Goal: Navigation & Orientation: Find specific page/section

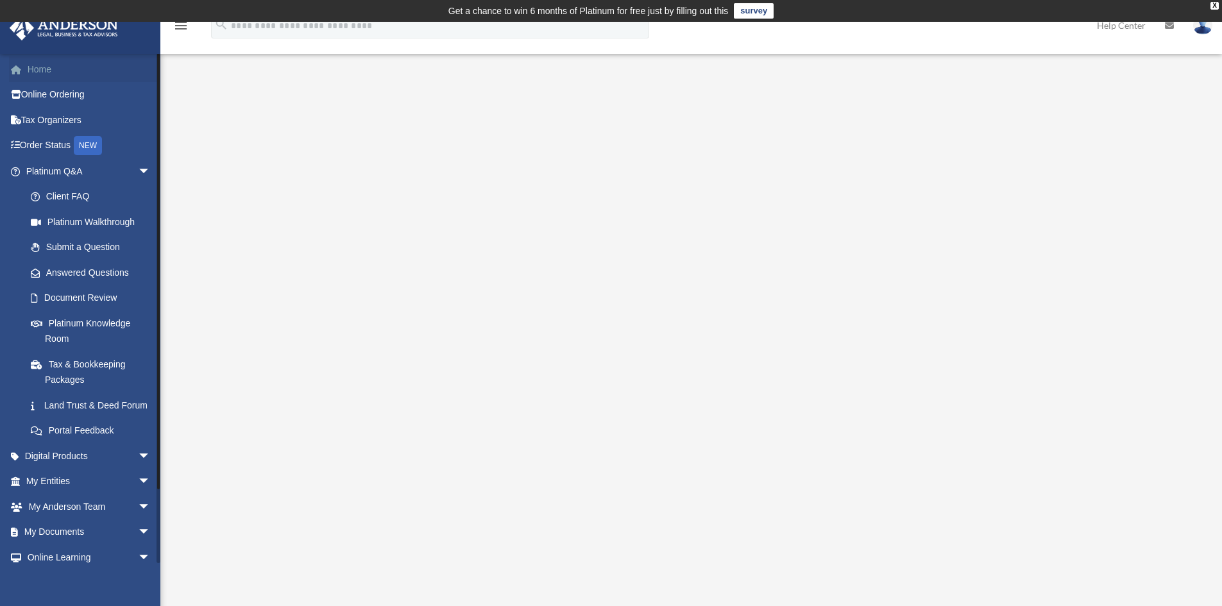
click at [35, 68] on link "Home" at bounding box center [89, 69] width 161 height 26
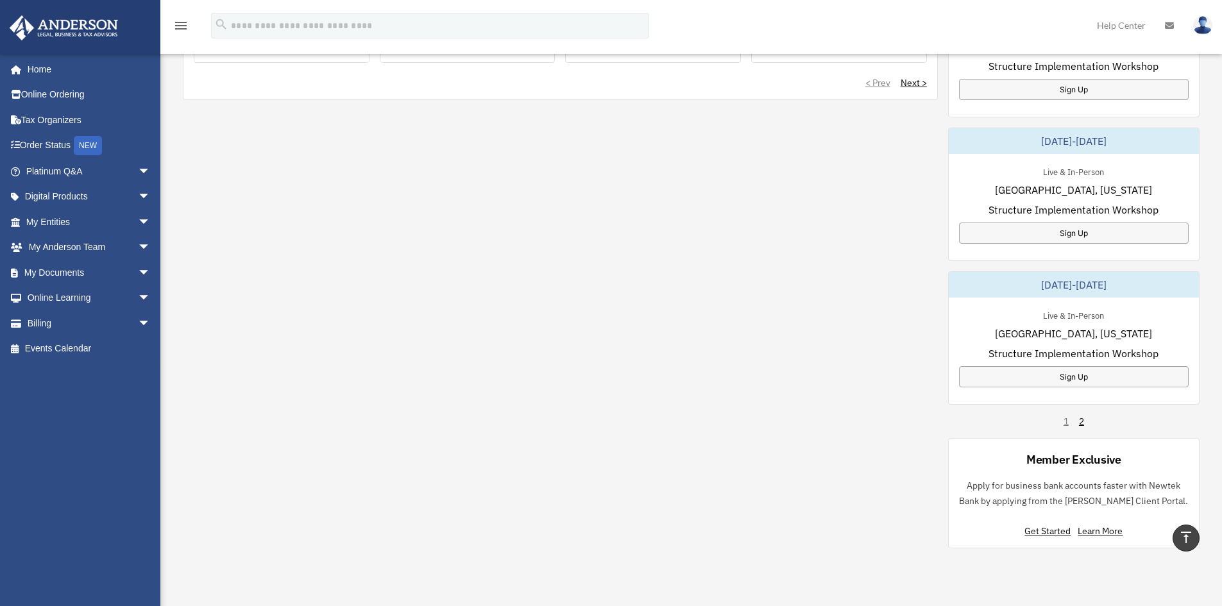
scroll to position [642, 0]
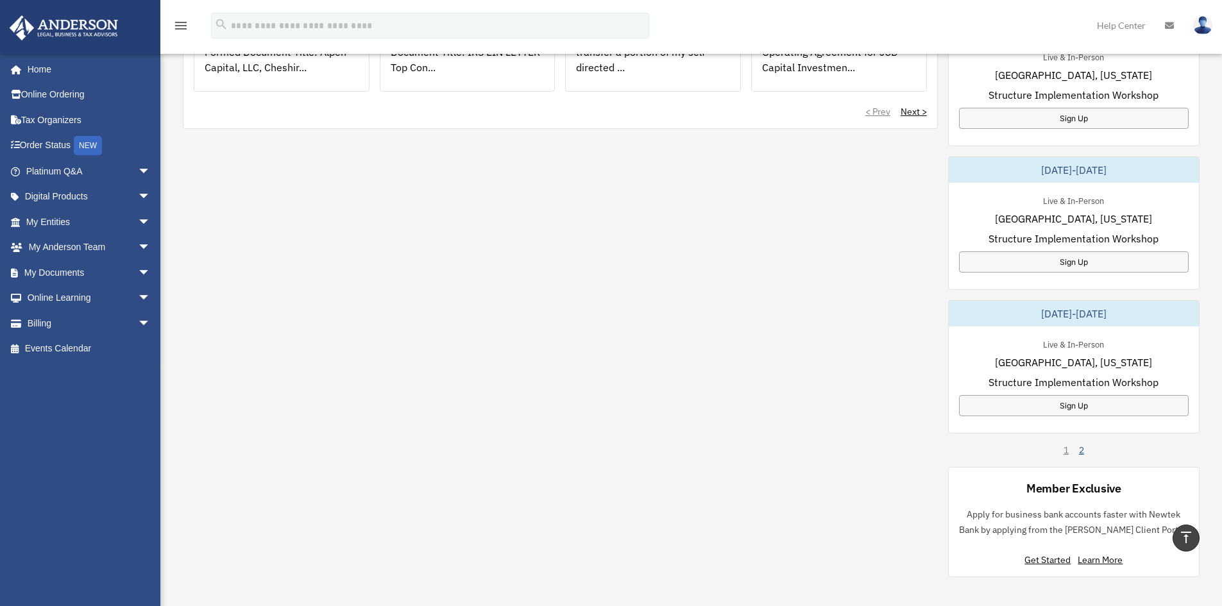
click at [1082, 453] on link "2" at bounding box center [1081, 450] width 5 height 13
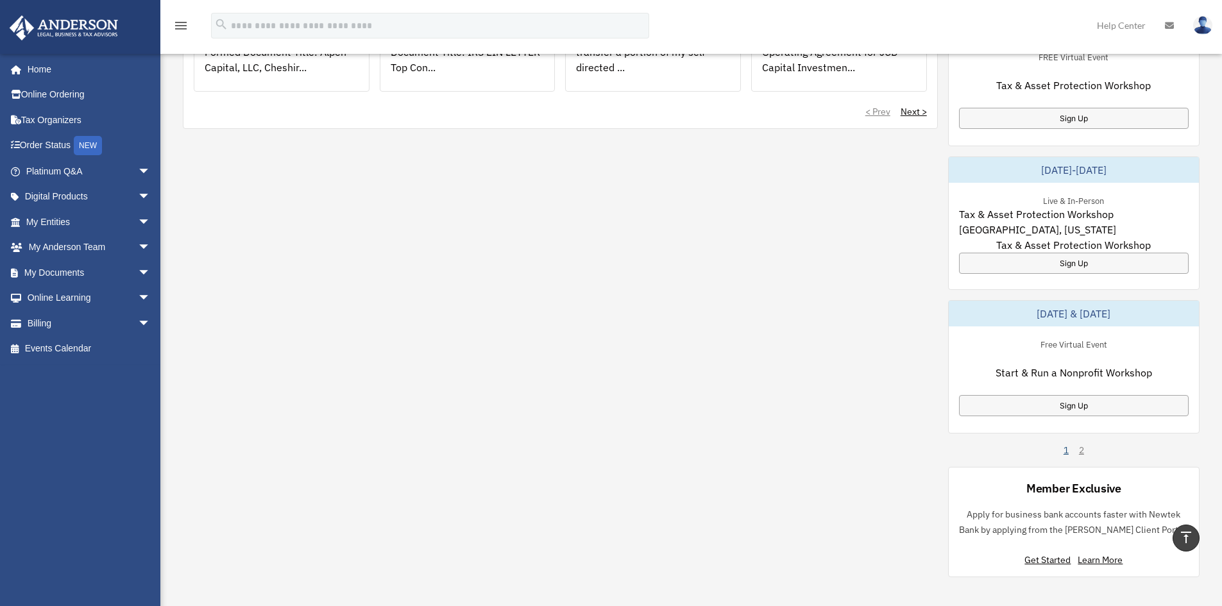
click at [1065, 450] on link "1" at bounding box center [1066, 450] width 5 height 13
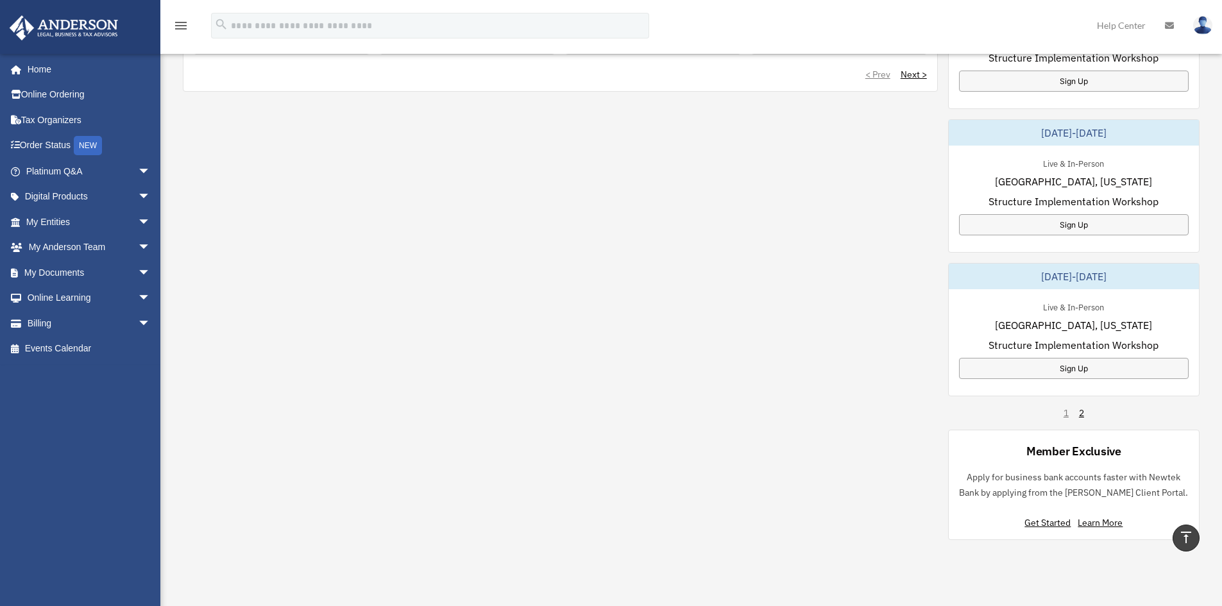
scroll to position [706, 0]
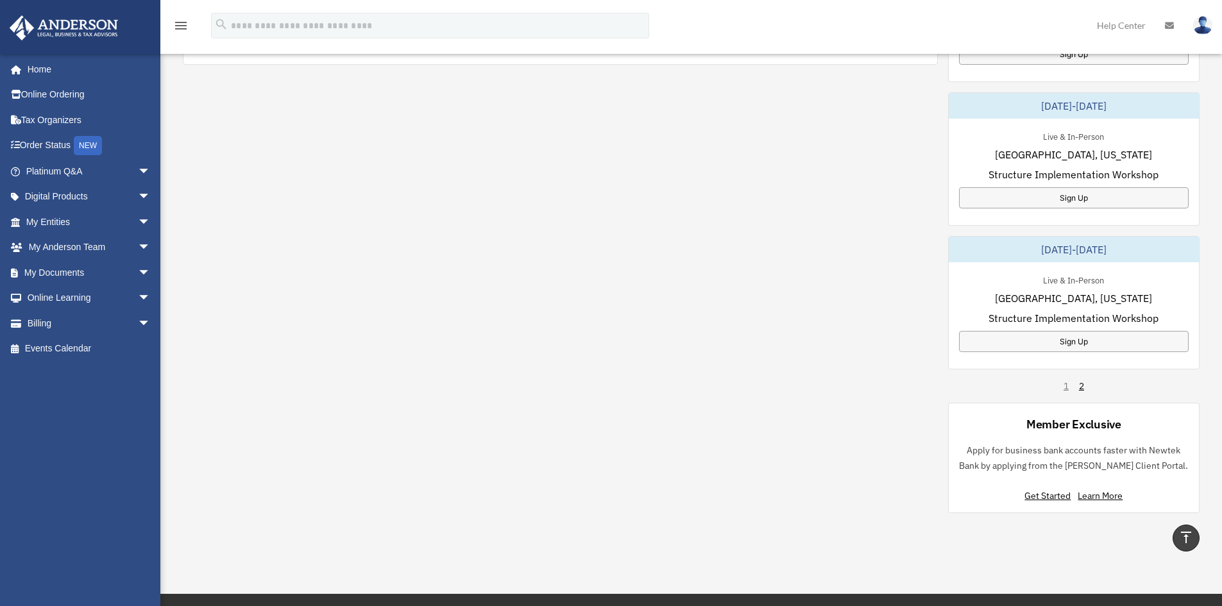
click at [1085, 384] on div "[DATE]-[DATE] Live & In-Person [GEOGRAPHIC_DATA], [US_STATE] Structure Implemen…" at bounding box center [1074, 159] width 252 height 709
click at [1084, 384] on link "2" at bounding box center [1081, 386] width 5 height 13
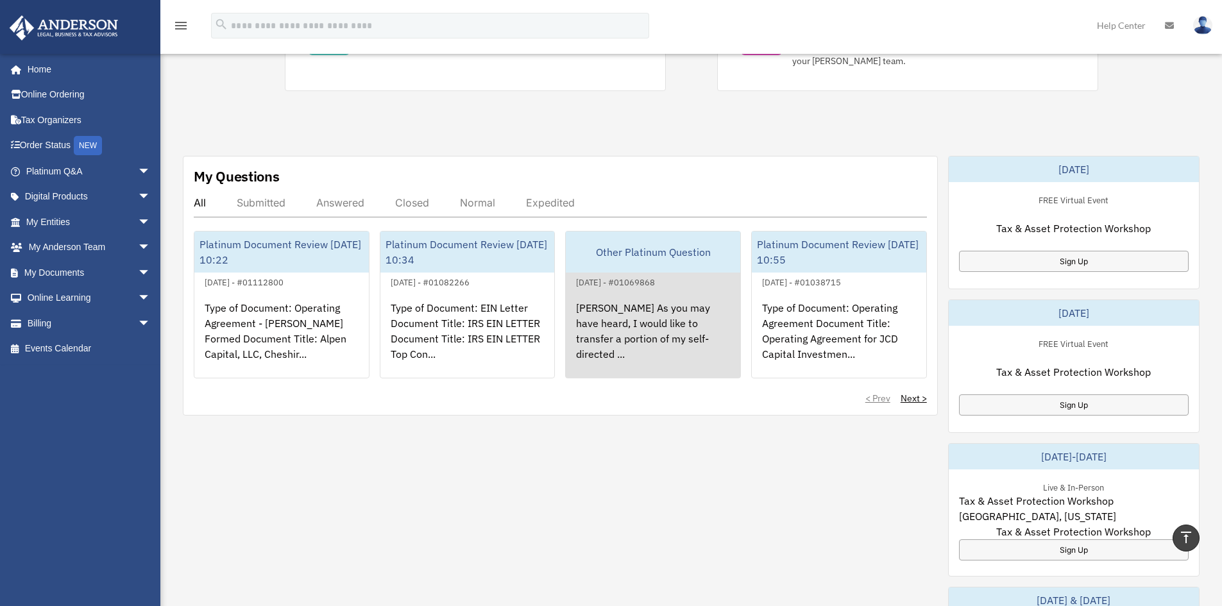
scroll to position [385, 0]
